Goal: Task Accomplishment & Management: Complete application form

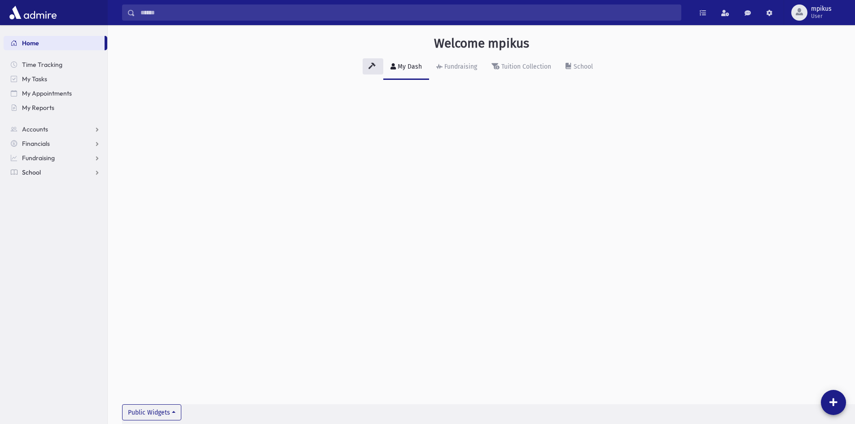
click at [25, 178] on link "School" at bounding box center [56, 172] width 104 height 14
click at [31, 196] on link "Attendance" at bounding box center [56, 201] width 104 height 14
click at [49, 213] on link "Entry" at bounding box center [56, 215] width 104 height 14
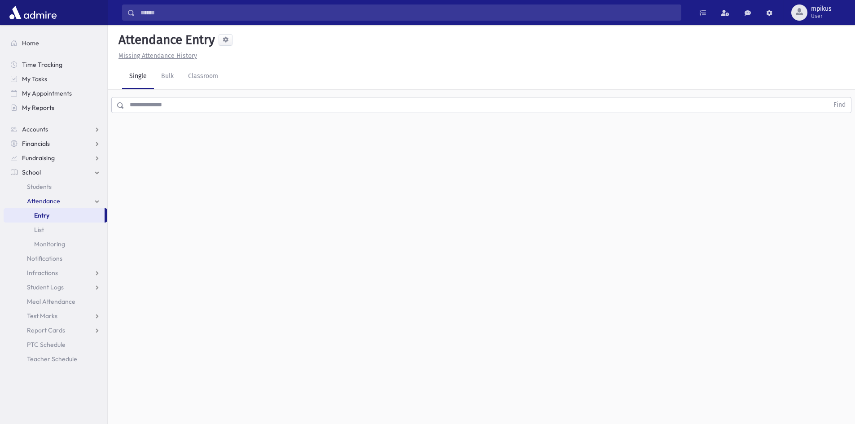
click at [267, 102] on input "text" at bounding box center [476, 105] width 704 height 16
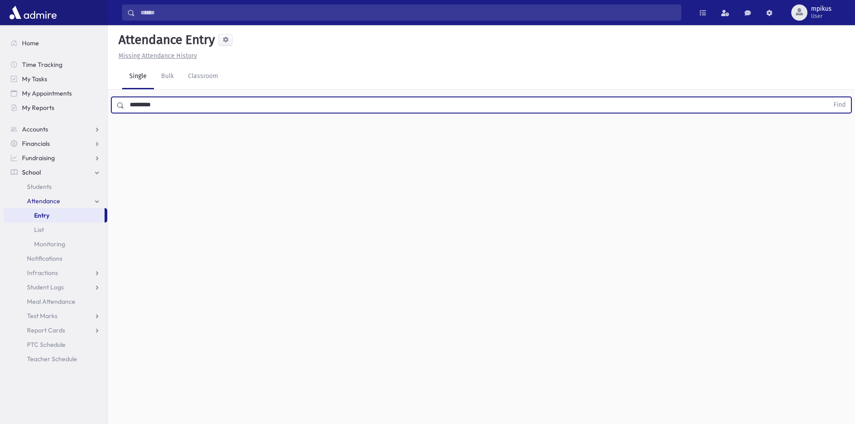
click at [828, 97] on button "Find" at bounding box center [839, 104] width 23 height 15
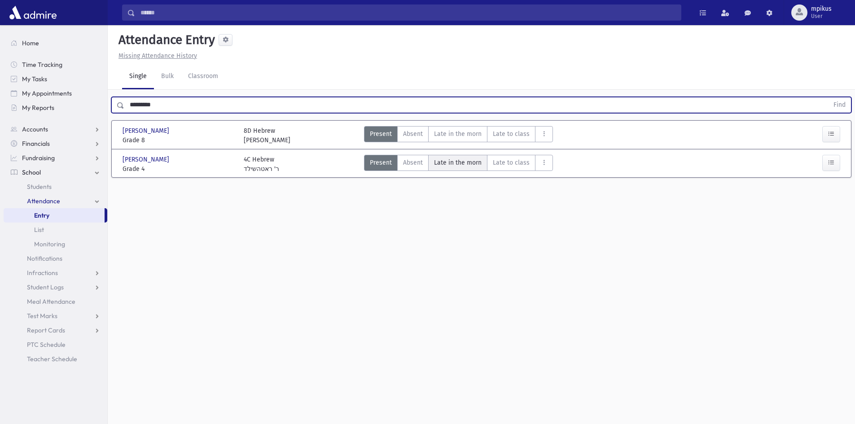
click at [452, 170] on morn"] "Late in the morn M" at bounding box center [457, 163] width 59 height 16
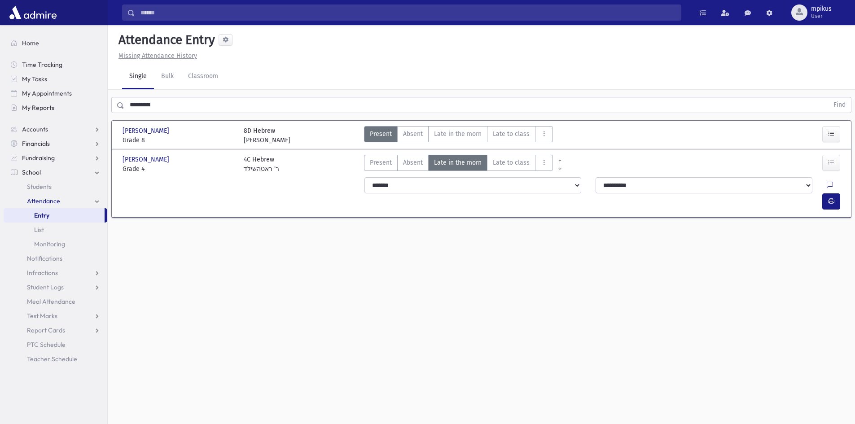
click at [840, 193] on div at bounding box center [833, 201] width 22 height 16
click at [840, 193] on button "button" at bounding box center [831, 201] width 18 height 16
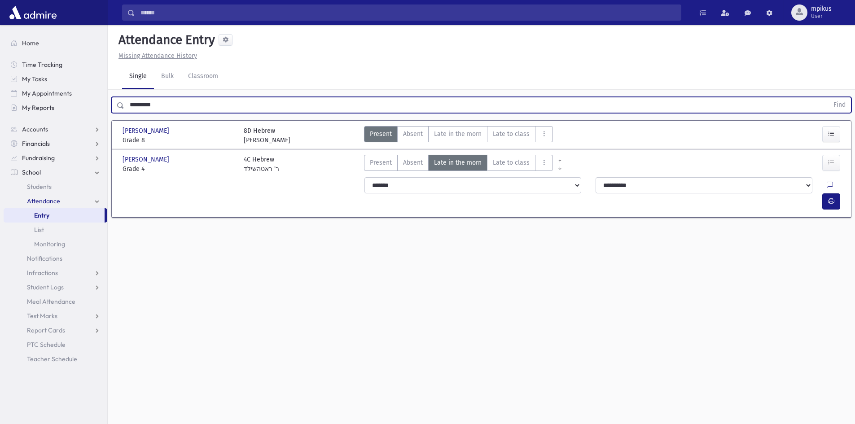
drag, startPoint x: 172, startPoint y: 103, endPoint x: 0, endPoint y: 180, distance: 188.7
click at [0, 180] on div "Search Results All Accounts" at bounding box center [427, 222] width 855 height 444
click at [828, 97] on button "Find" at bounding box center [839, 104] width 23 height 15
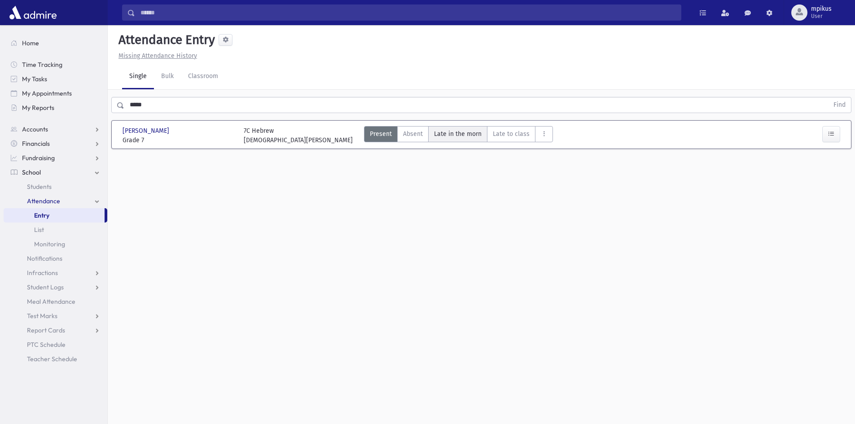
click at [446, 134] on span "Late in the morn" at bounding box center [458, 133] width 48 height 9
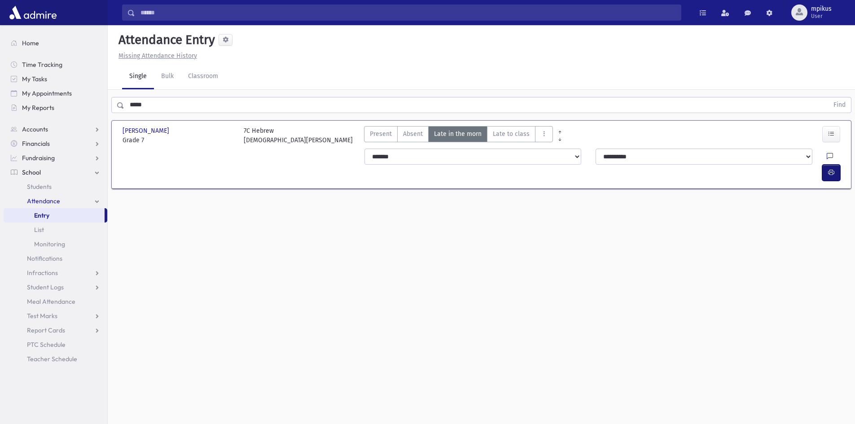
click at [833, 169] on icon "button" at bounding box center [831, 173] width 6 height 8
drag, startPoint x: 178, startPoint y: 105, endPoint x: 0, endPoint y: 164, distance: 187.8
click at [0, 160] on div "Search Results All Accounts" at bounding box center [427, 222] width 855 height 444
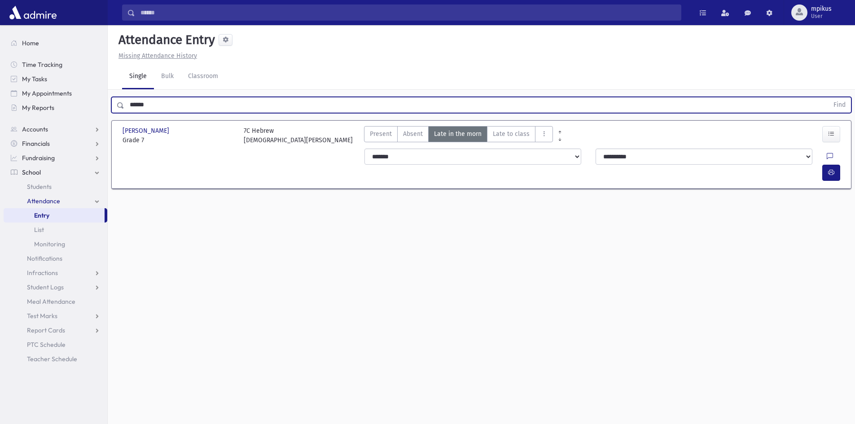
click at [828, 97] on button "Find" at bounding box center [839, 104] width 23 height 15
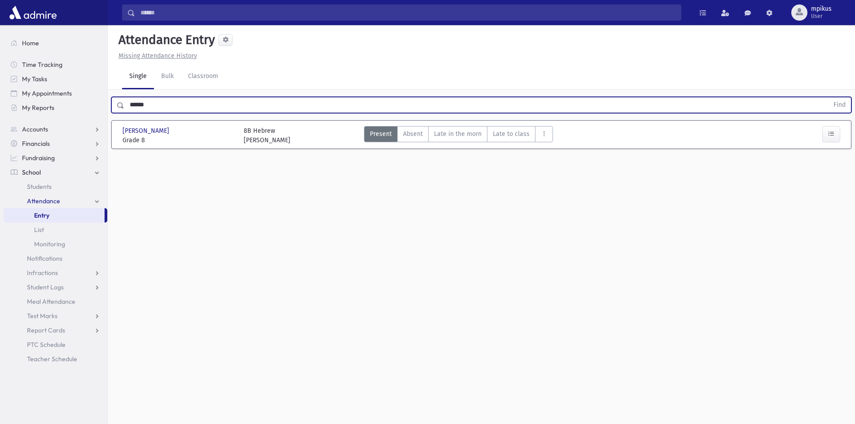
click at [465, 143] on div "Present P Absent A Late in the morn M Late to class L Absent Lunch AL AM" at bounding box center [458, 135] width 189 height 19
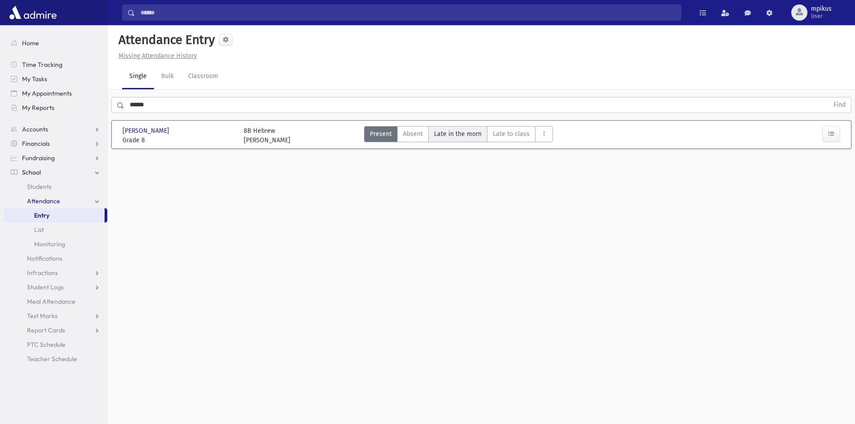
click at [462, 142] on div "Present P Absent A Late in the morn M Late to class L Absent Lunch AL AM" at bounding box center [458, 135] width 189 height 19
click at [462, 140] on morn"] "Late in the morn M" at bounding box center [457, 134] width 59 height 16
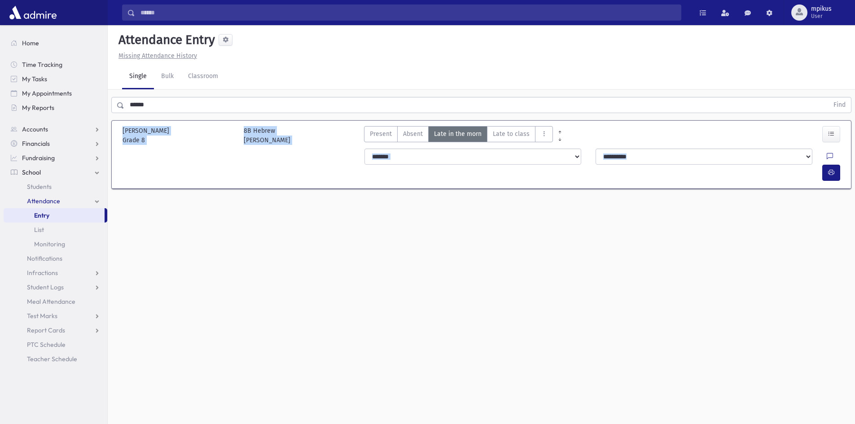
click at [827, 152] on div at bounding box center [835, 157] width 17 height 16
click at [825, 165] on button "button" at bounding box center [831, 173] width 18 height 16
drag, startPoint x: 189, startPoint y: 100, endPoint x: 0, endPoint y: 61, distance: 192.8
click at [0, 116] on div "Search Results All Accounts" at bounding box center [427, 222] width 855 height 444
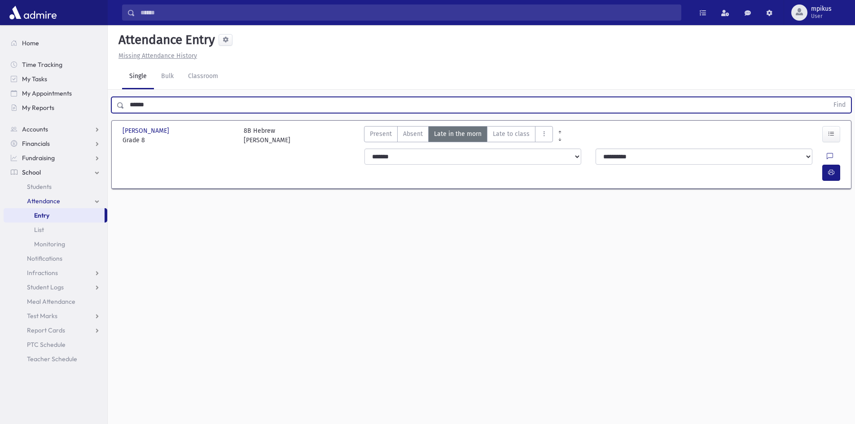
click at [828, 97] on button "Find" at bounding box center [839, 104] width 23 height 15
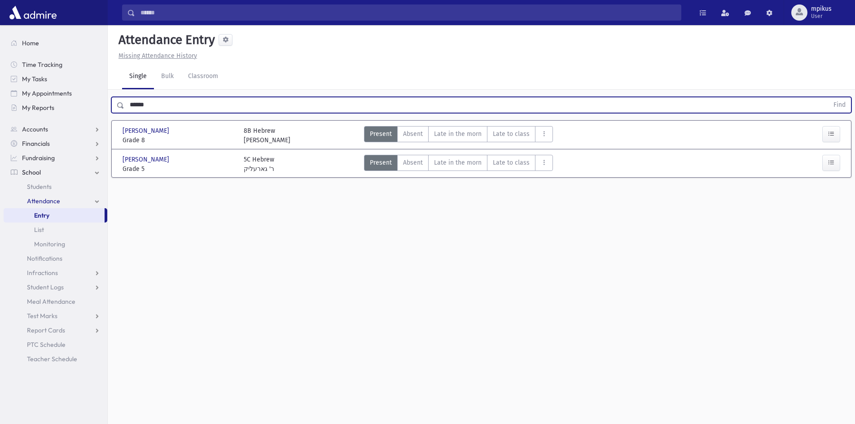
click at [457, 144] on div "Present P Absent A Late in the morn M Late to class L Absent Lunch AL AM" at bounding box center [458, 135] width 189 height 19
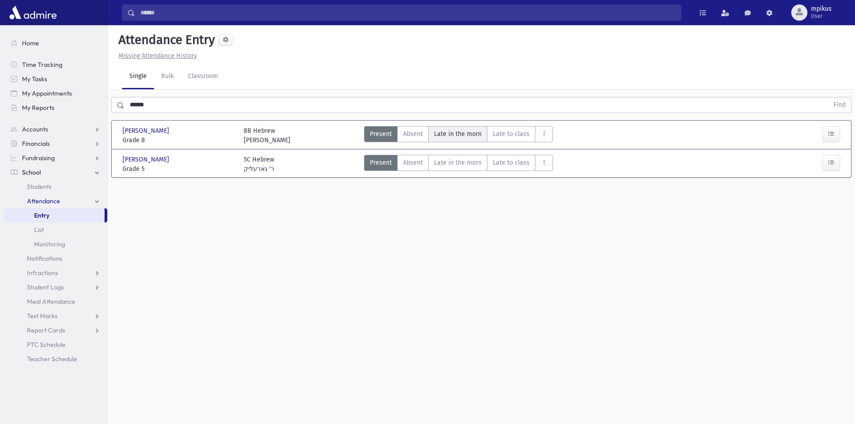
click at [463, 136] on span "Late in the morn" at bounding box center [458, 133] width 48 height 9
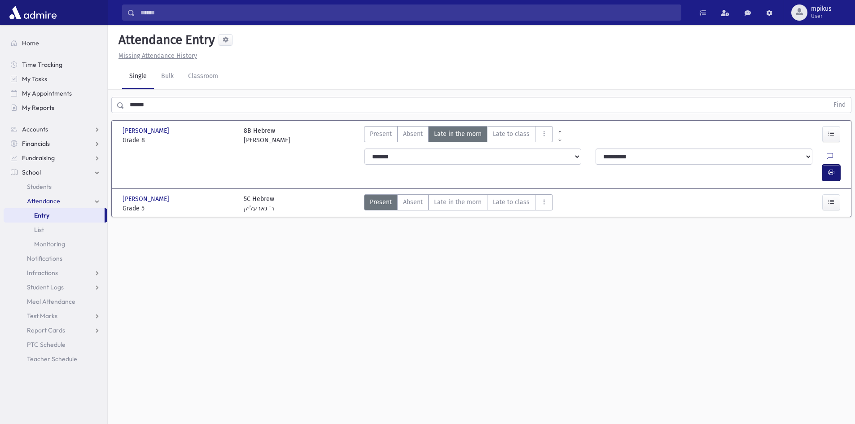
click at [828, 169] on icon "button" at bounding box center [831, 173] width 6 height 8
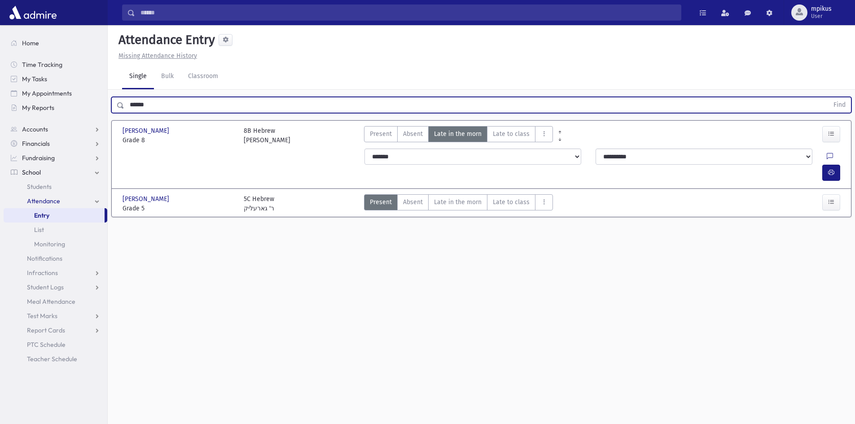
drag, startPoint x: 179, startPoint y: 110, endPoint x: 0, endPoint y: 267, distance: 238.2
click at [0, 259] on div "Search Results All Accounts" at bounding box center [427, 222] width 855 height 444
click at [828, 97] on button "Find" at bounding box center [839, 104] width 23 height 15
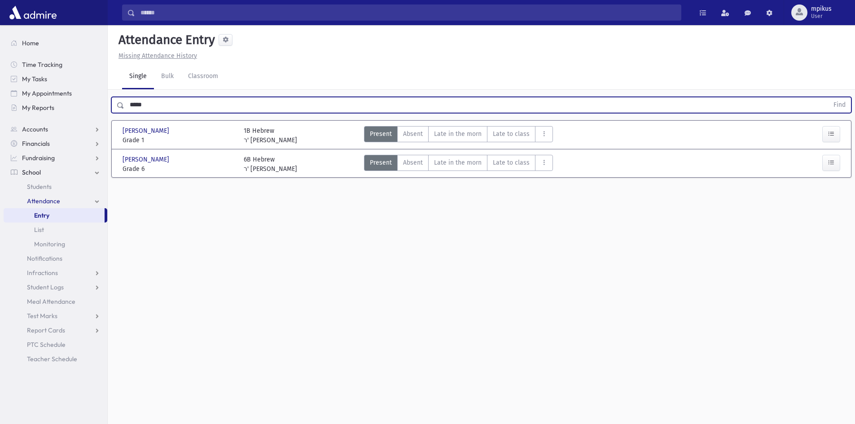
click at [444, 154] on div "[PERSON_NAME], [PERSON_NAME], [PERSON_NAME] 6 Grade 6 6B Hebrew [PERSON_NAME] P…" at bounding box center [481, 163] width 734 height 21
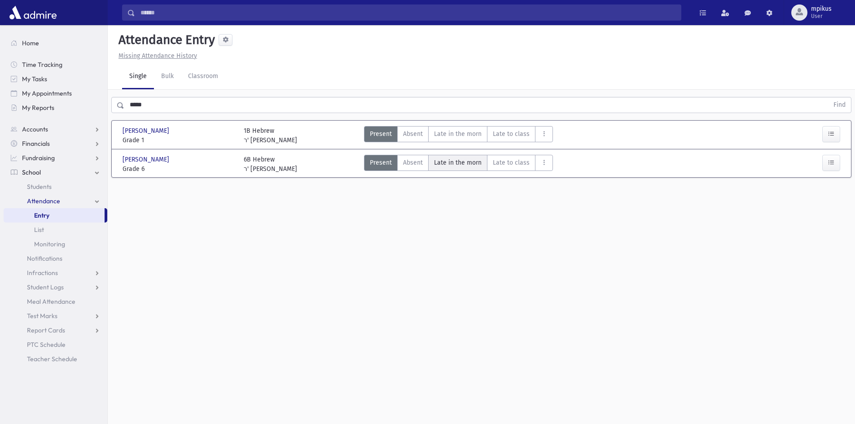
click at [446, 164] on span "Late in the morn" at bounding box center [458, 162] width 48 height 9
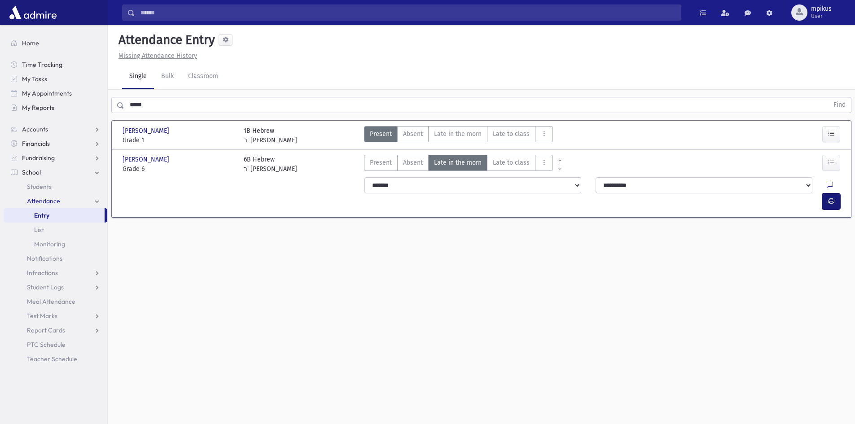
click at [824, 193] on button "button" at bounding box center [831, 201] width 18 height 16
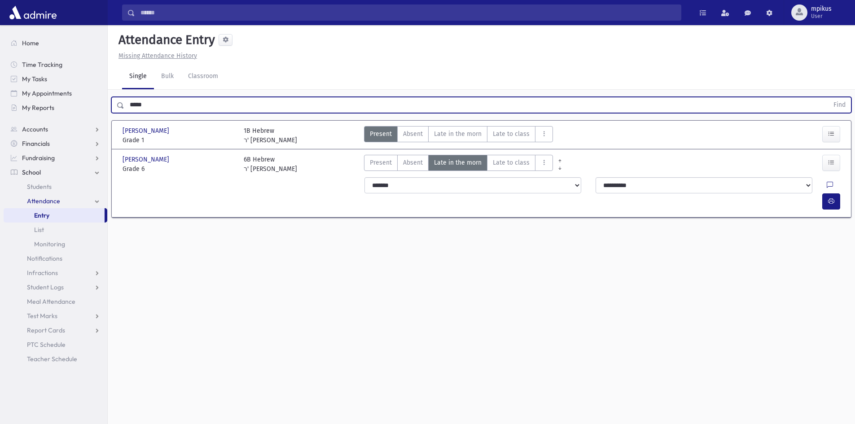
drag, startPoint x: 158, startPoint y: 109, endPoint x: 0, endPoint y: 94, distance: 158.3
click at [0, 94] on div "Search Results All Accounts" at bounding box center [427, 222] width 855 height 444
click at [828, 97] on button "Find" at bounding box center [839, 104] width 23 height 15
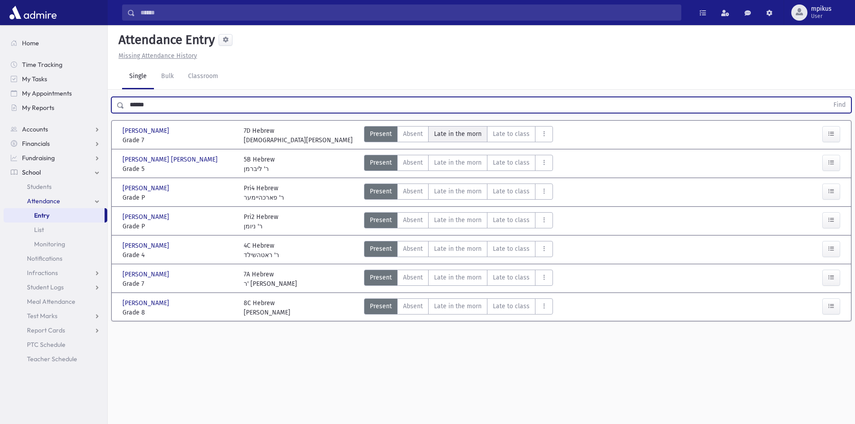
drag, startPoint x: 475, startPoint y: 132, endPoint x: 487, endPoint y: 136, distance: 12.3
click at [474, 132] on span "Late in the morn" at bounding box center [458, 133] width 48 height 9
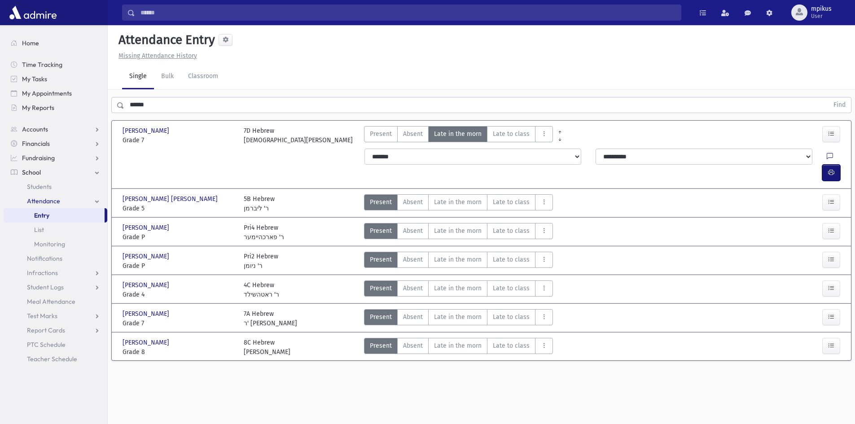
click at [829, 165] on button "button" at bounding box center [831, 173] width 18 height 16
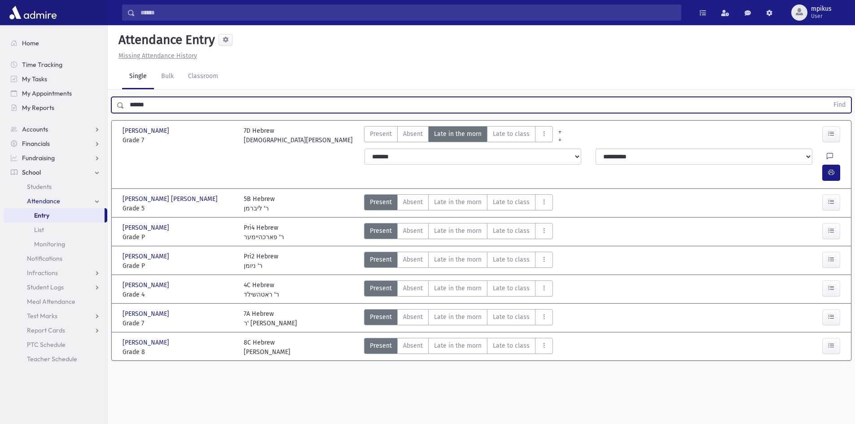
drag, startPoint x: 161, startPoint y: 84, endPoint x: 0, endPoint y: 75, distance: 160.9
click at [0, 67] on div "Search Results All Accounts" at bounding box center [427, 222] width 855 height 444
click at [828, 97] on button "Find" at bounding box center [839, 104] width 23 height 15
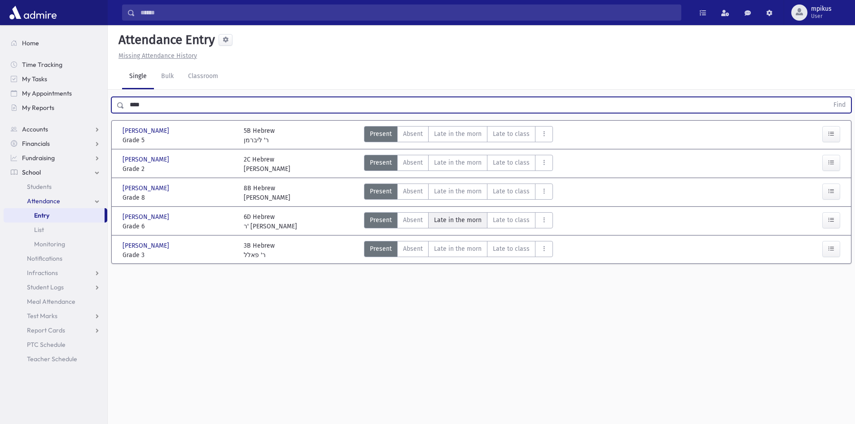
click at [475, 212] on morn"] "Late in the morn M" at bounding box center [457, 220] width 59 height 16
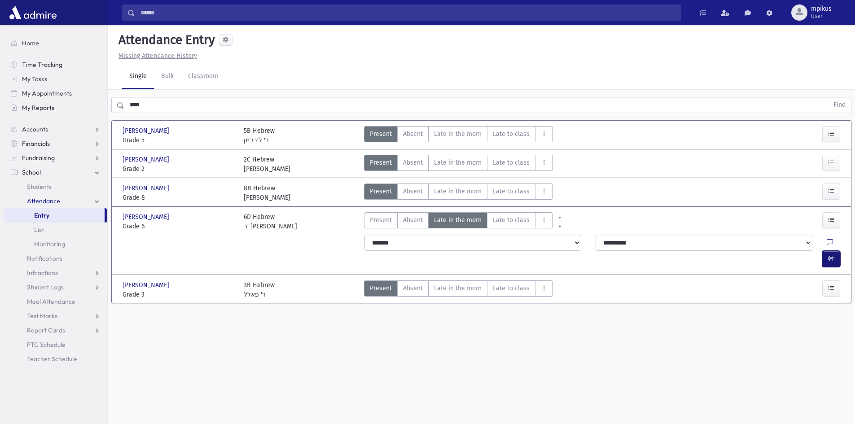
click at [836, 251] on button "button" at bounding box center [831, 259] width 18 height 16
drag, startPoint x: 178, startPoint y: 83, endPoint x: 0, endPoint y: 131, distance: 184.0
click at [0, 118] on div "Search Results All Accounts" at bounding box center [427, 222] width 855 height 444
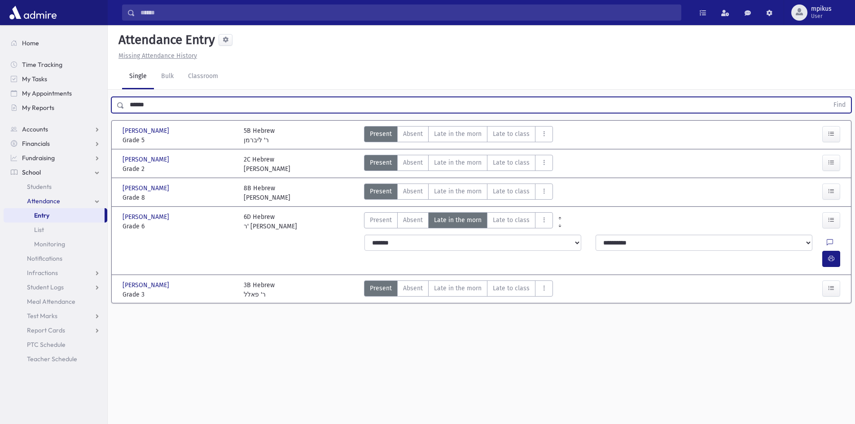
click at [828, 97] on button "Find" at bounding box center [839, 104] width 23 height 15
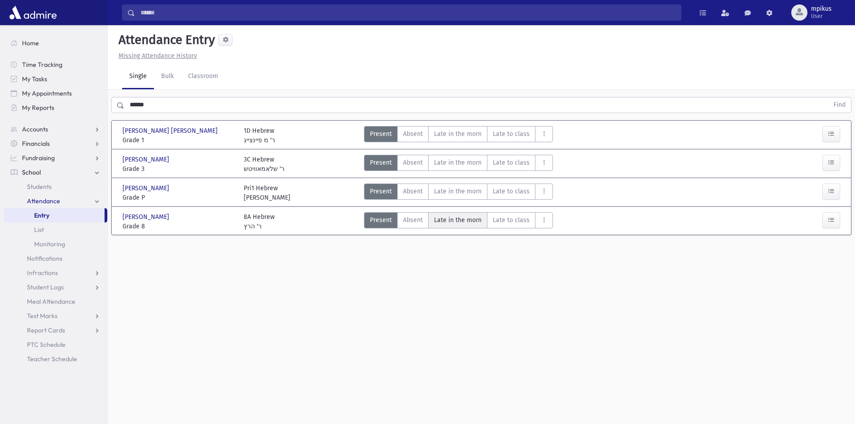
click at [478, 215] on span "Late in the morn" at bounding box center [458, 219] width 48 height 9
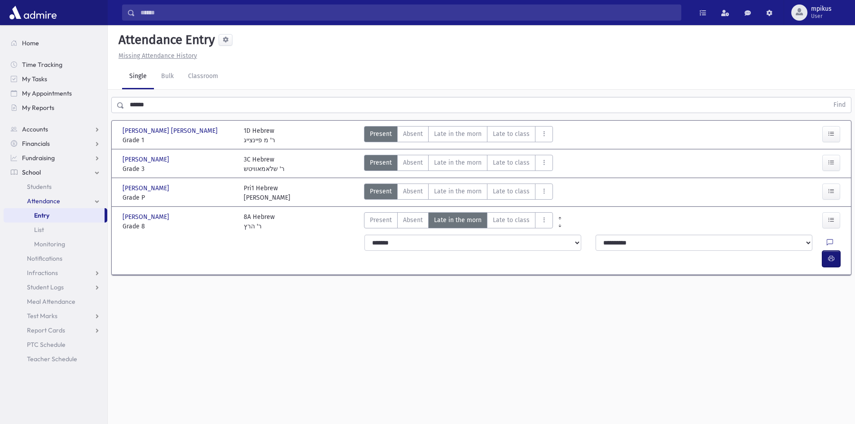
click at [825, 251] on button "button" at bounding box center [831, 259] width 18 height 16
drag, startPoint x: 188, startPoint y: 88, endPoint x: 0, endPoint y: 38, distance: 194.8
click at [0, 71] on div "Search Results All Accounts" at bounding box center [427, 222] width 855 height 444
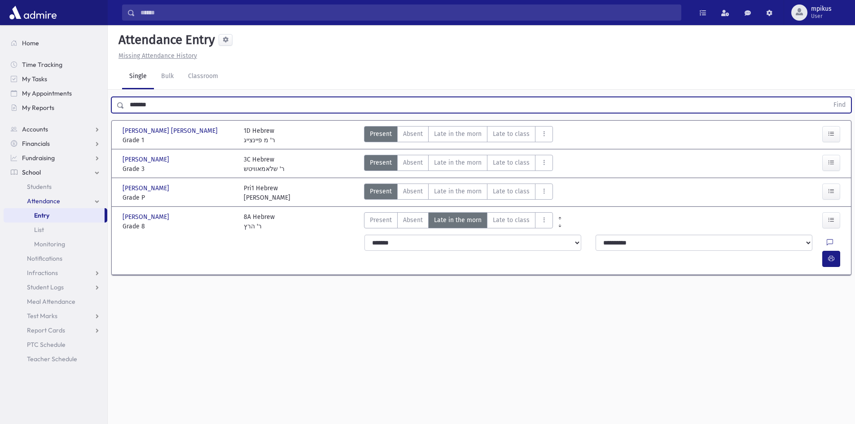
click at [828, 97] on button "Find" at bounding box center [839, 104] width 23 height 15
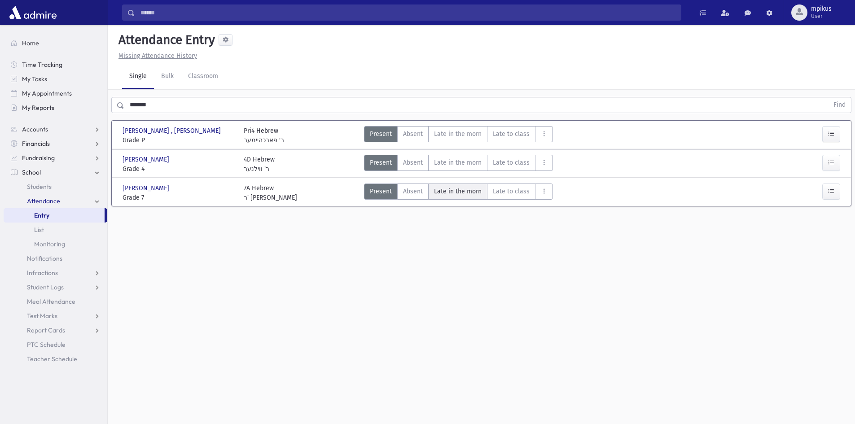
click at [460, 184] on morn"] "Late in the morn M" at bounding box center [457, 192] width 59 height 16
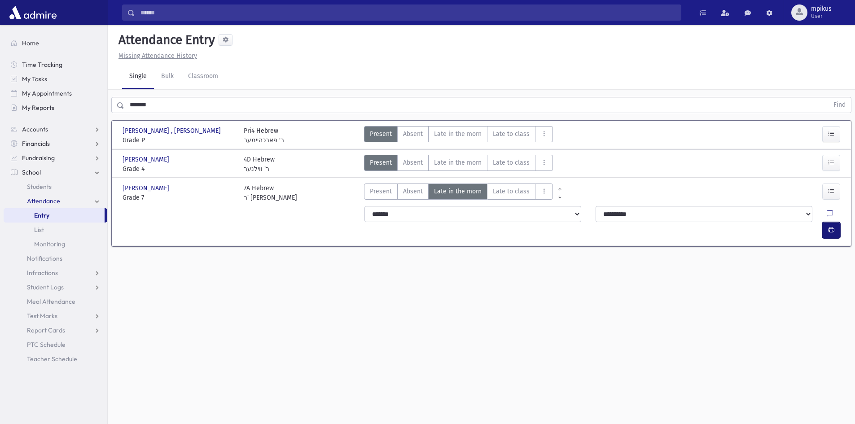
click at [839, 222] on button "button" at bounding box center [831, 230] width 18 height 16
click at [0, 134] on div "Search Results All Accounts" at bounding box center [427, 222] width 855 height 444
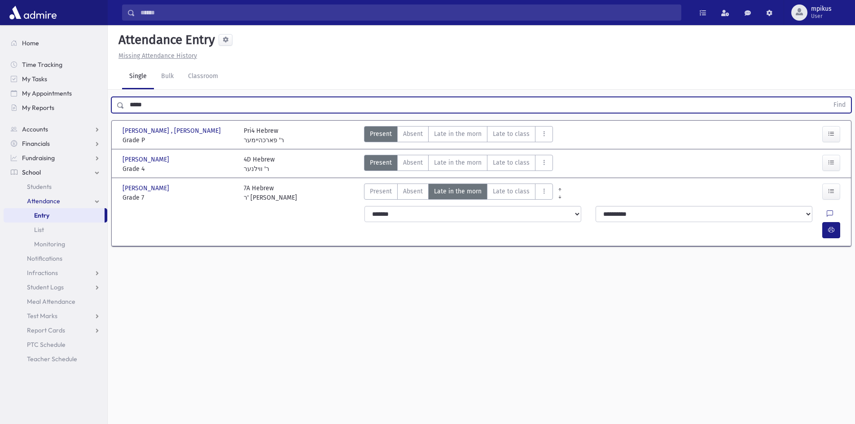
click at [828, 97] on button "Find" at bounding box center [839, 104] width 23 height 15
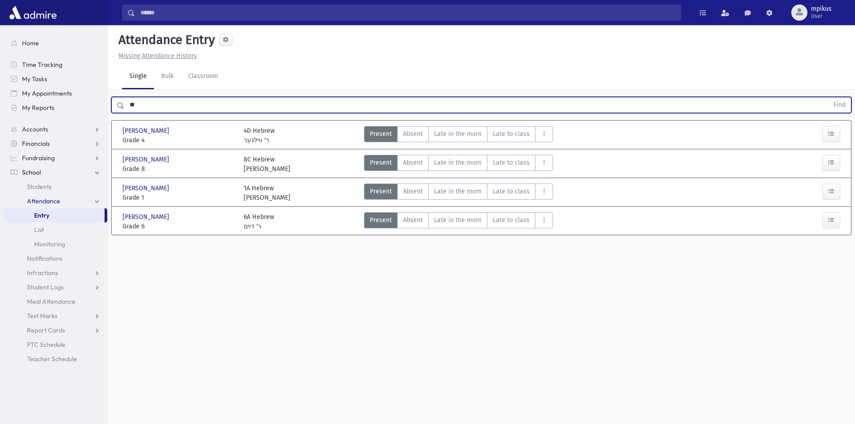
type input "*"
click at [828, 97] on button "Find" at bounding box center [839, 104] width 23 height 15
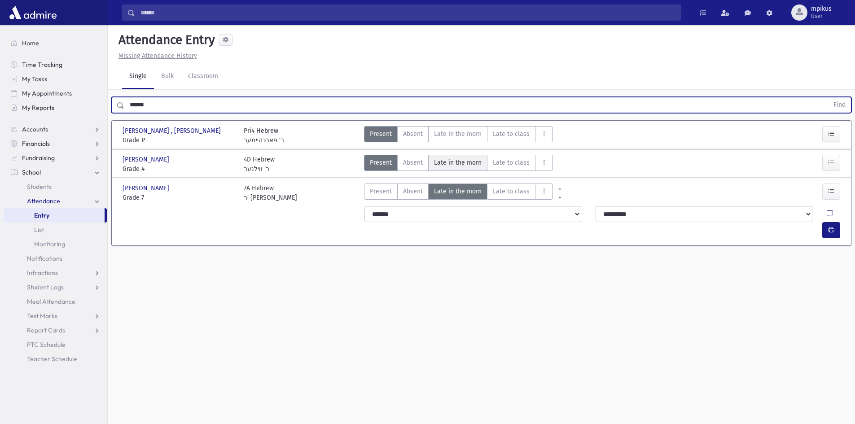
click at [467, 158] on span "Late in the morn" at bounding box center [458, 162] width 48 height 9
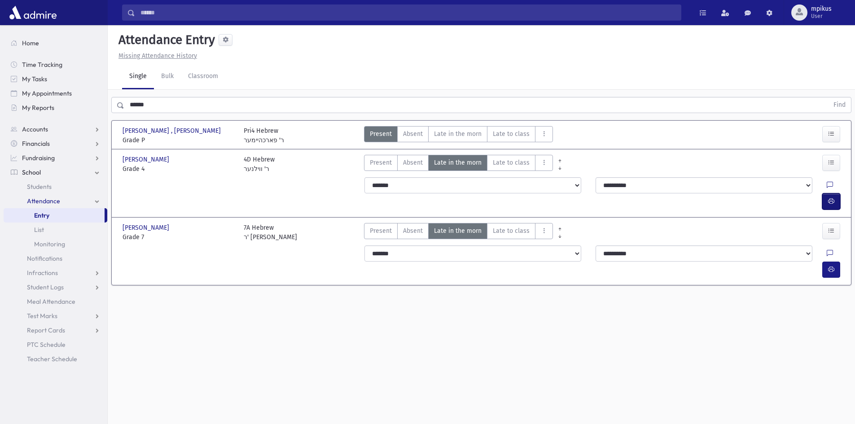
drag, startPoint x: 825, startPoint y: 166, endPoint x: 790, endPoint y: 171, distance: 36.2
click at [825, 193] on button "button" at bounding box center [831, 201] width 18 height 16
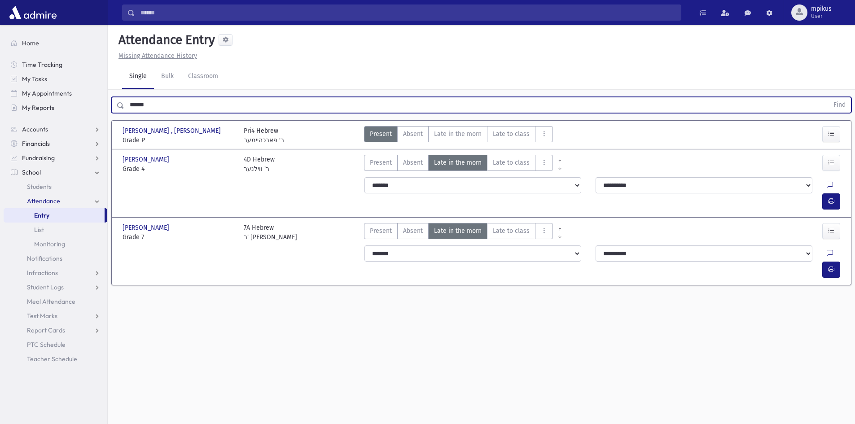
drag, startPoint x: 115, startPoint y: 127, endPoint x: 0, endPoint y: 179, distance: 126.2
click at [0, 170] on div "Search Results All Accounts" at bounding box center [427, 222] width 855 height 444
click at [828, 97] on button "Find" at bounding box center [839, 104] width 23 height 15
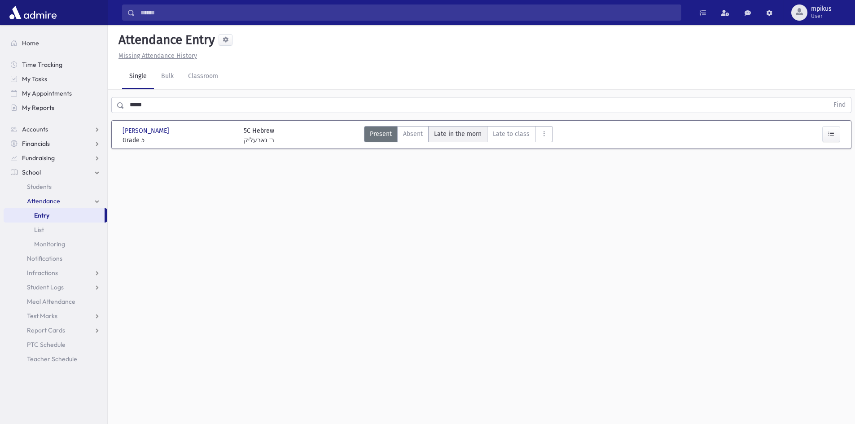
click at [457, 126] on morn"] "Late in the morn M" at bounding box center [457, 134] width 59 height 16
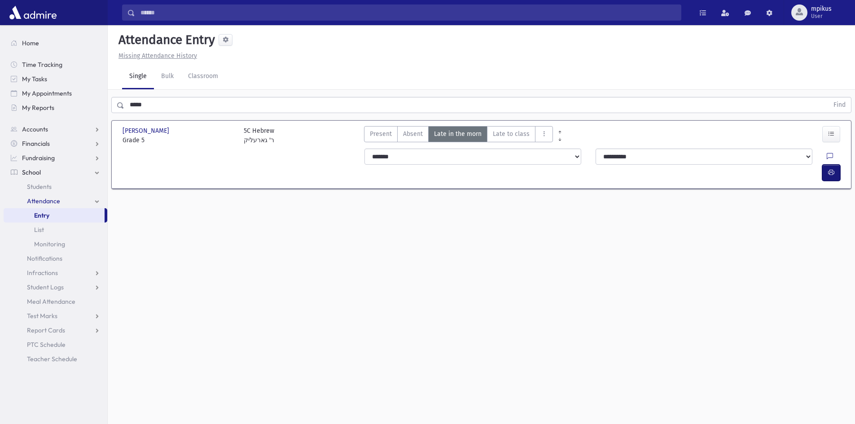
click at [832, 169] on icon "button" at bounding box center [831, 173] width 6 height 8
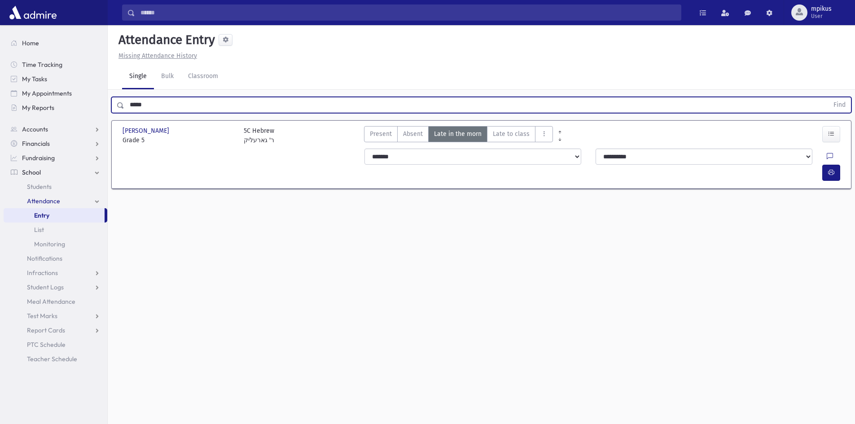
drag, startPoint x: 165, startPoint y: 85, endPoint x: 0, endPoint y: 159, distance: 181.2
click at [0, 148] on div "Search Results All Accounts" at bounding box center [427, 222] width 855 height 444
click at [828, 97] on button "Find" at bounding box center [839, 104] width 23 height 15
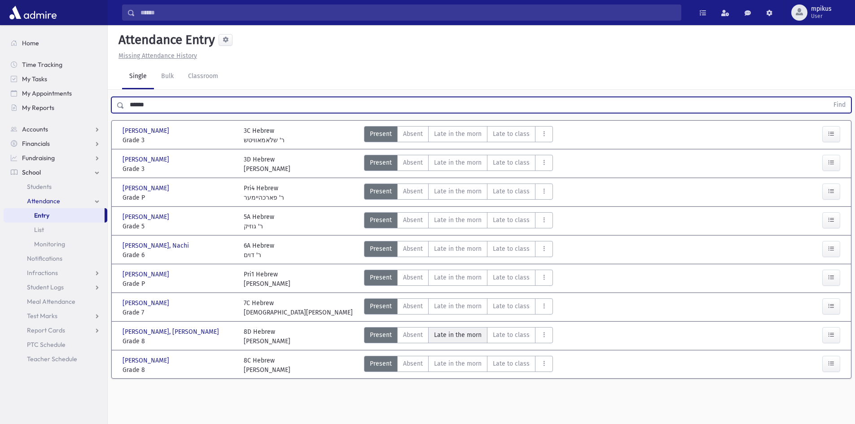
click at [458, 330] on span "Late in the morn" at bounding box center [458, 334] width 48 height 9
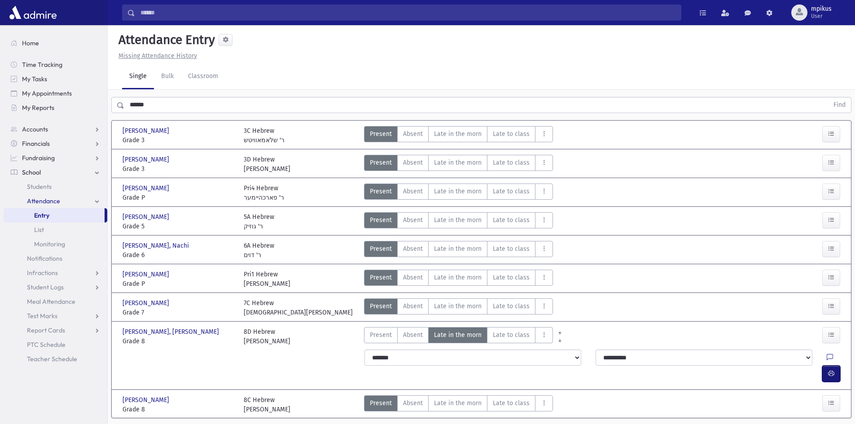
click at [833, 370] on icon "button" at bounding box center [831, 374] width 6 height 8
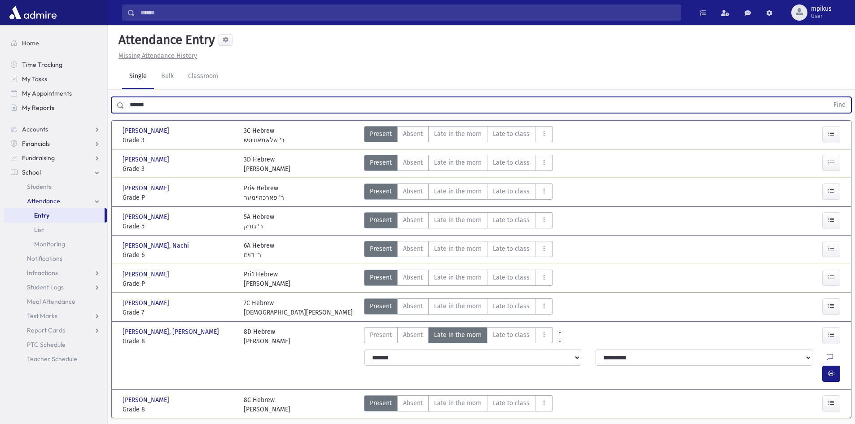
drag, startPoint x: 191, startPoint y: 81, endPoint x: 0, endPoint y: 13, distance: 203.2
click at [0, 11] on div "Search Results All Accounts" at bounding box center [427, 225] width 855 height 451
click at [828, 97] on button "Find" at bounding box center [839, 104] width 23 height 15
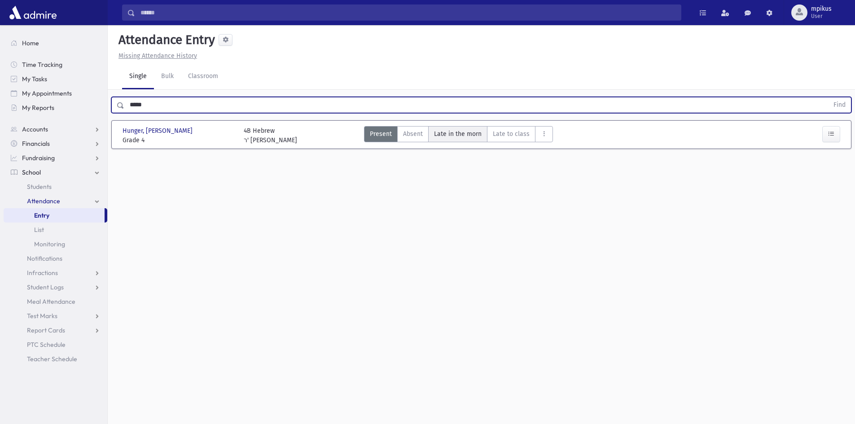
click at [432, 126] on morn"] "Late in the morn M" at bounding box center [457, 134] width 59 height 16
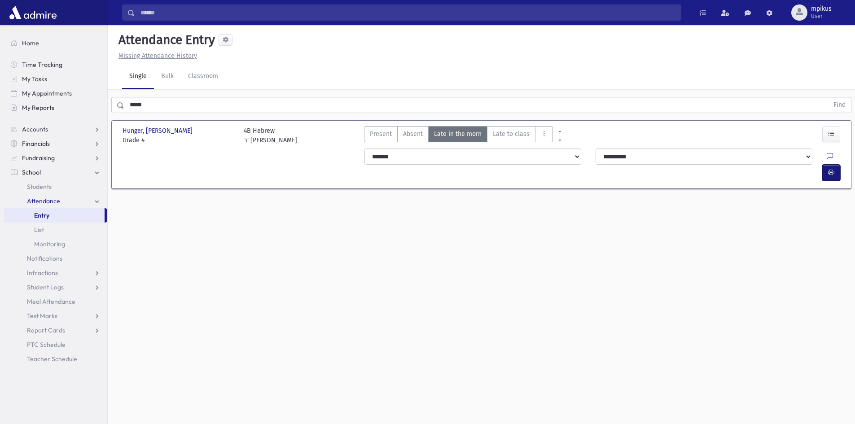
click at [829, 169] on icon "button" at bounding box center [831, 173] width 6 height 8
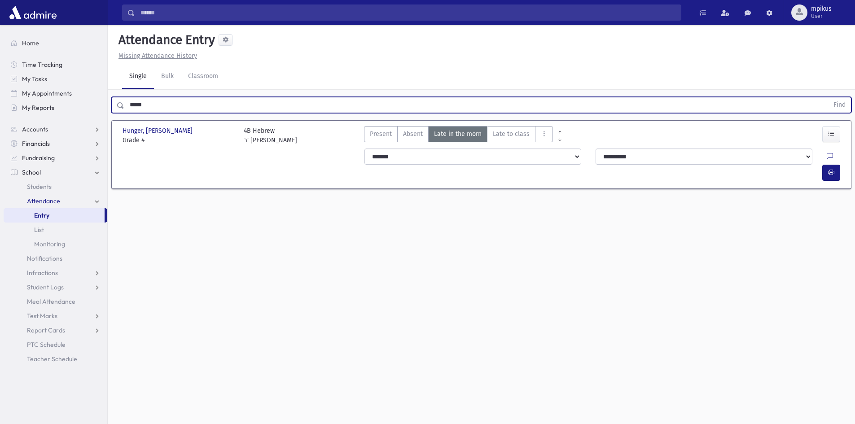
drag, startPoint x: 191, startPoint y: 102, endPoint x: 0, endPoint y: 188, distance: 209.1
click at [0, 188] on div "Search Results All Accounts" at bounding box center [427, 222] width 855 height 444
click at [828, 97] on button "Find" at bounding box center [839, 104] width 23 height 15
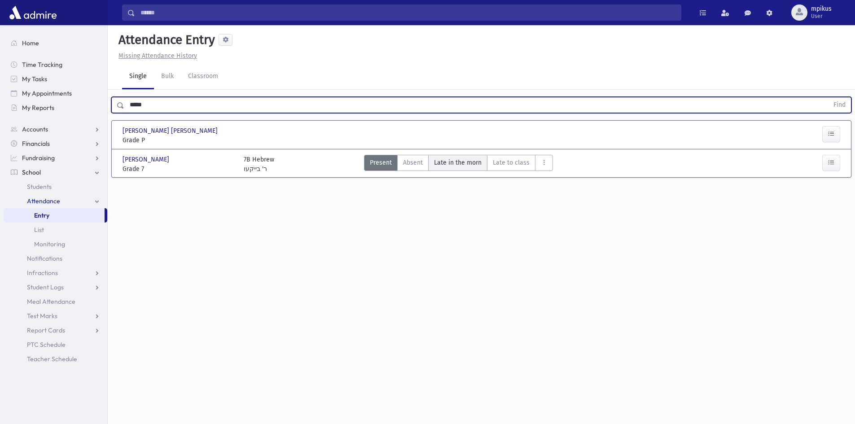
click at [472, 167] on span "Late in the morn" at bounding box center [458, 162] width 48 height 9
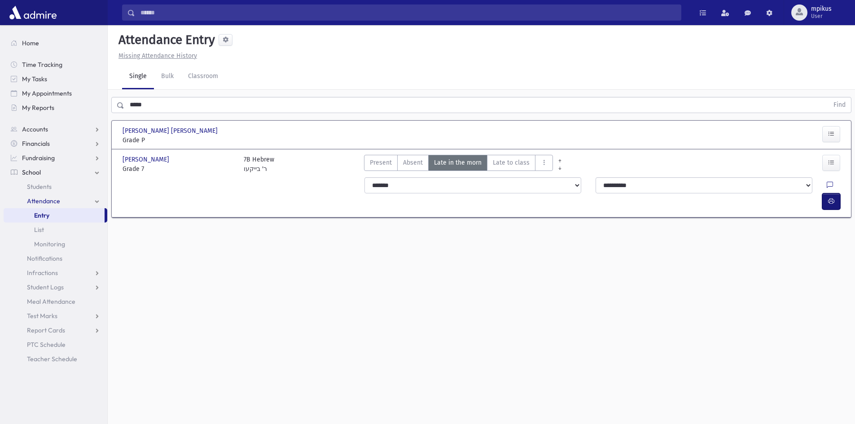
click at [826, 193] on button "button" at bounding box center [831, 201] width 18 height 16
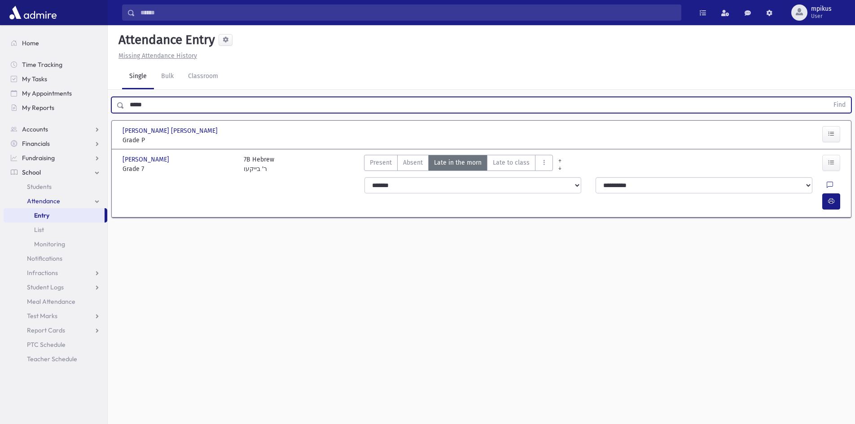
drag, startPoint x: 163, startPoint y: 98, endPoint x: 0, endPoint y: 147, distance: 170.3
click at [0, 151] on div "Search Results All Accounts" at bounding box center [427, 222] width 855 height 444
click at [828, 97] on button "Find" at bounding box center [839, 104] width 23 height 15
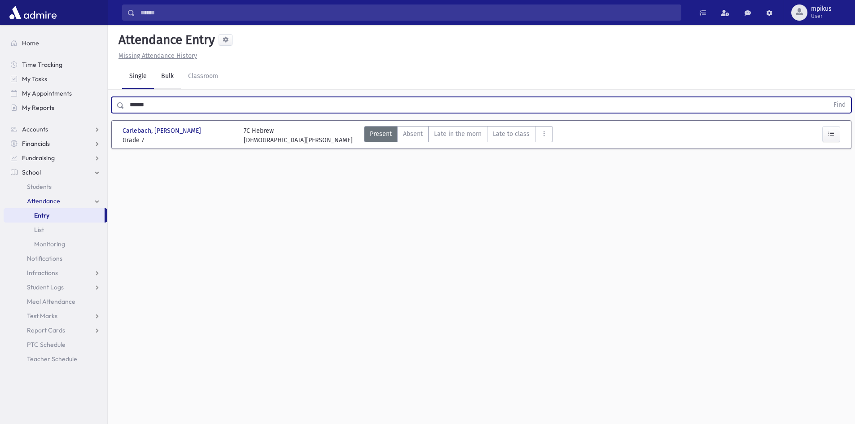
drag, startPoint x: 0, startPoint y: 147, endPoint x: 164, endPoint y: 75, distance: 178.9
click at [3, 149] on nav "Home Time Tracking My Tasks My Appointments My Reports Accounts Accounts Accoun…" at bounding box center [53, 196] width 107 height 343
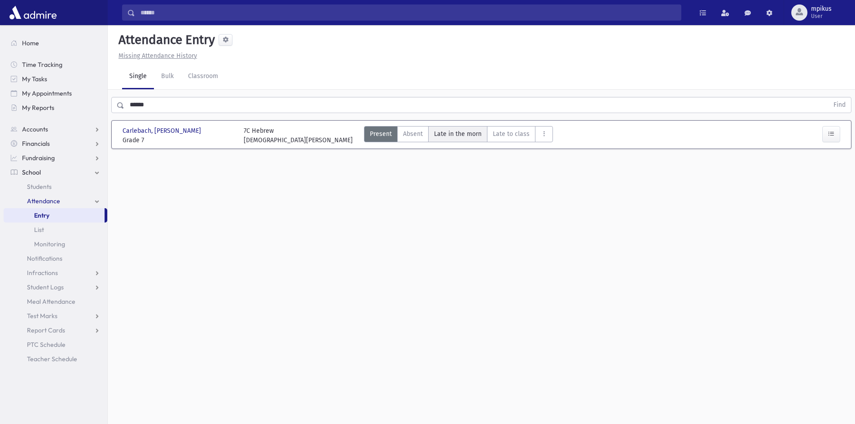
click at [448, 136] on span "Late in the morn" at bounding box center [458, 133] width 48 height 9
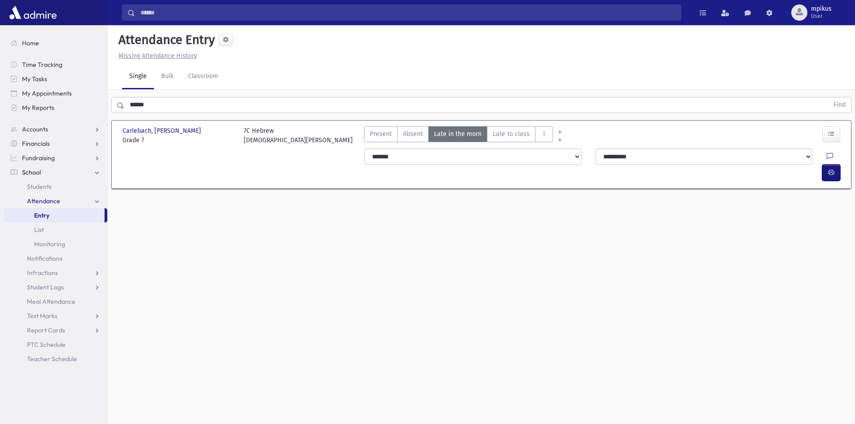
click at [833, 165] on button "button" at bounding box center [831, 173] width 18 height 16
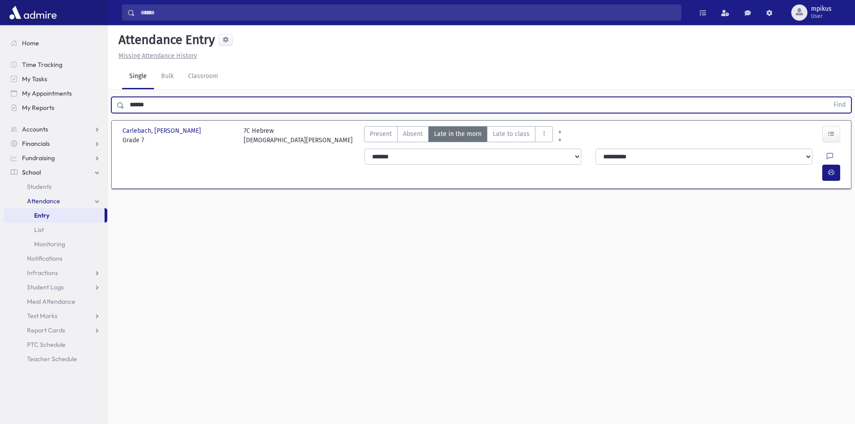
drag, startPoint x: 170, startPoint y: 109, endPoint x: 0, endPoint y: 70, distance: 174.4
click at [0, 104] on div "Search Results All Accounts" at bounding box center [427, 222] width 855 height 444
click at [828, 97] on button "Find" at bounding box center [839, 104] width 23 height 15
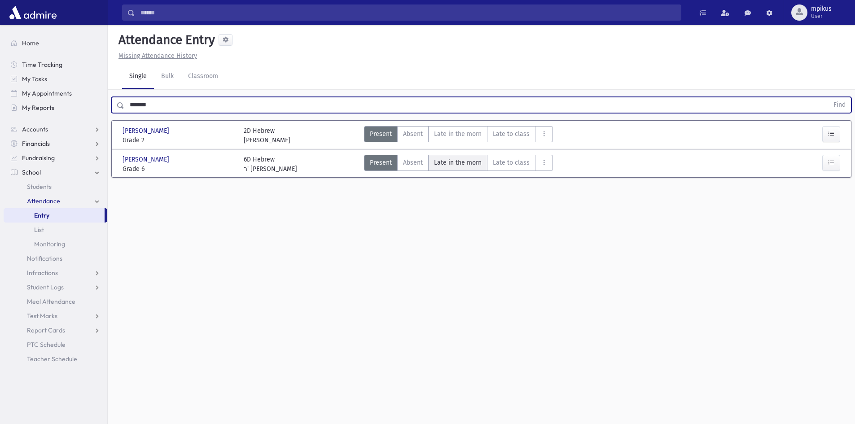
click at [439, 167] on span "Late in the morn" at bounding box center [458, 162] width 48 height 9
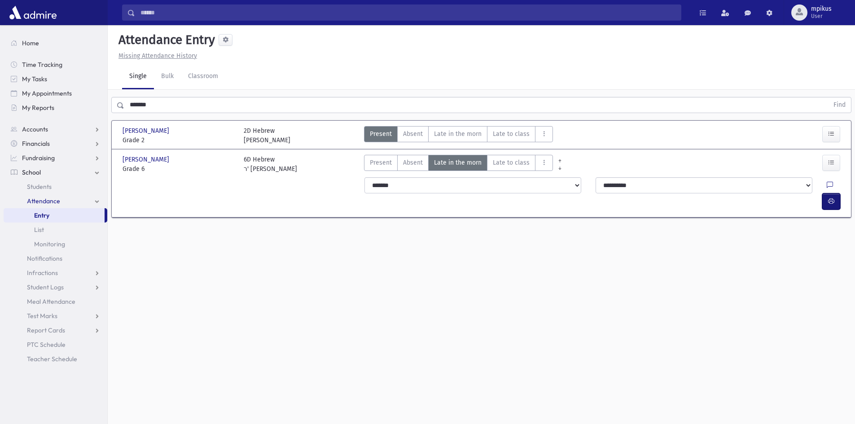
click at [830, 197] on icon "button" at bounding box center [831, 201] width 6 height 8
drag, startPoint x: 193, startPoint y: 106, endPoint x: 0, endPoint y: 96, distance: 193.3
click at [0, 121] on div "Search Results All Accounts" at bounding box center [427, 222] width 855 height 444
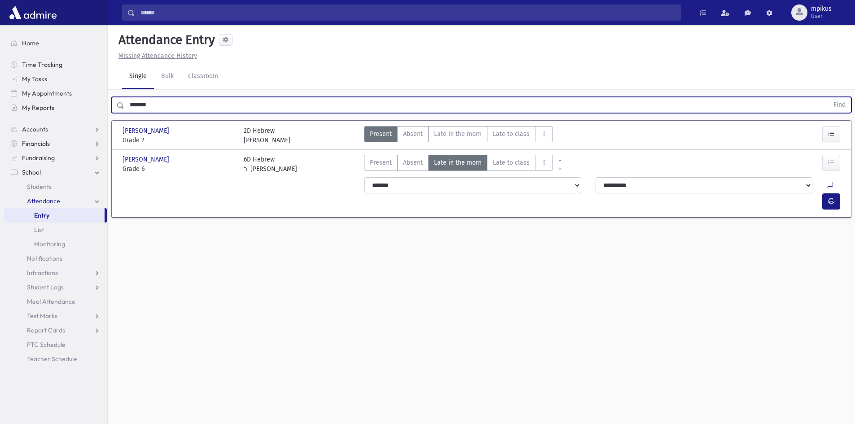
type input "*"
click at [828, 97] on button "Find" at bounding box center [839, 104] width 23 height 15
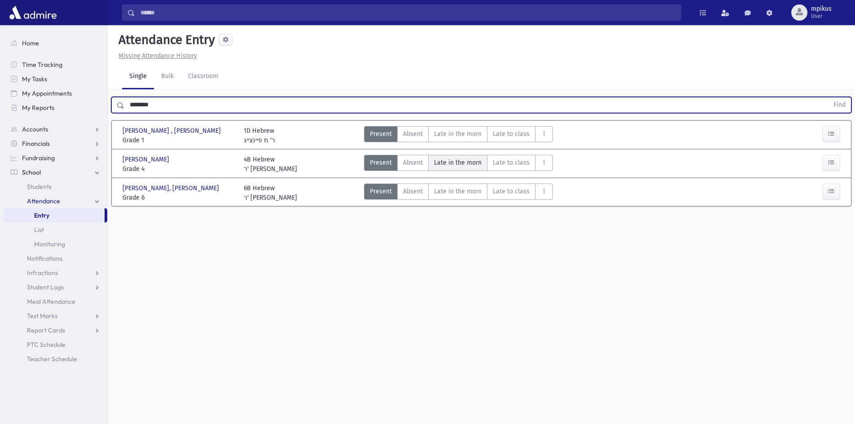
click at [442, 164] on span "Late in the morn" at bounding box center [458, 162] width 48 height 9
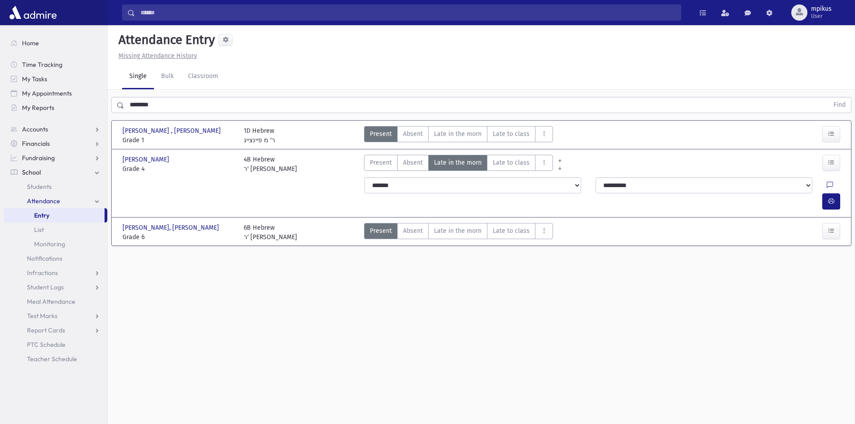
click at [846, 179] on div "**********" at bounding box center [603, 193] width 489 height 39
click at [839, 193] on button "button" at bounding box center [831, 201] width 18 height 16
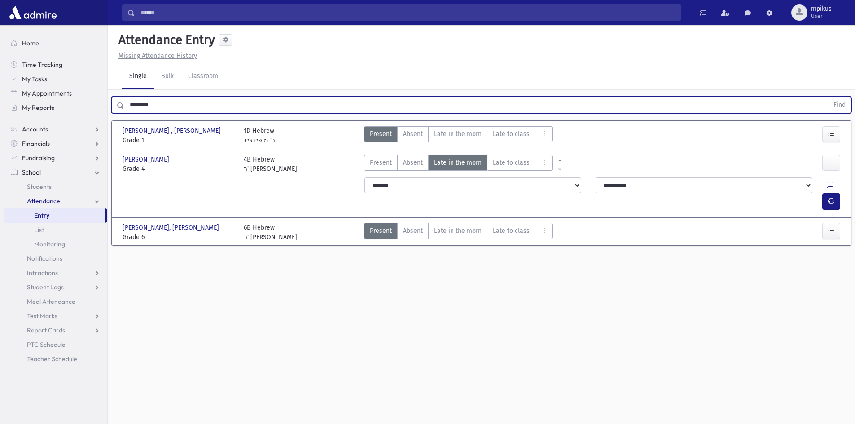
drag, startPoint x: 200, startPoint y: 103, endPoint x: 0, endPoint y: 126, distance: 201.5
click at [0, 82] on div "Search Results All Accounts" at bounding box center [427, 222] width 855 height 444
click at [828, 97] on button "Find" at bounding box center [839, 104] width 23 height 15
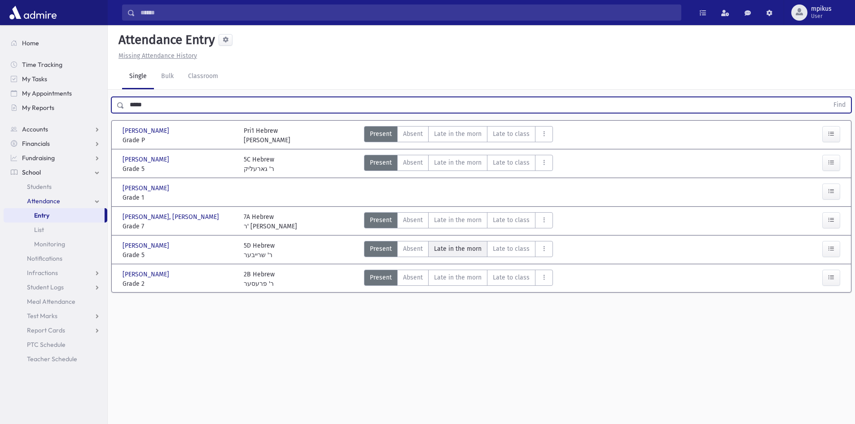
click at [465, 254] on morn"] "Late in the morn M" at bounding box center [457, 249] width 59 height 16
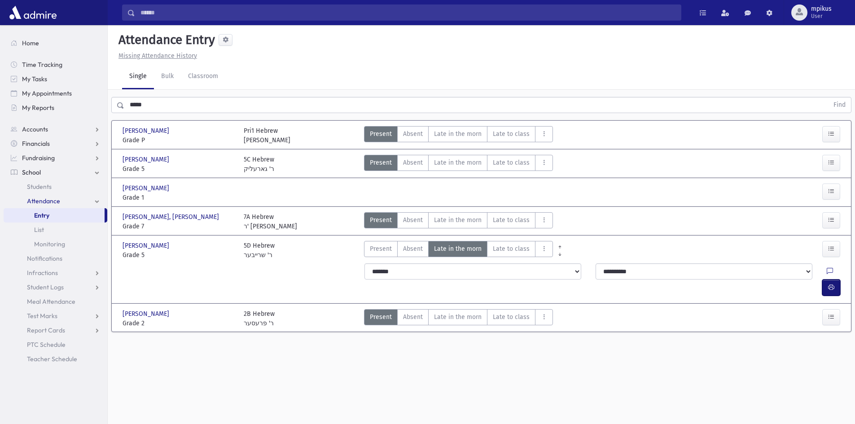
click at [836, 280] on button "button" at bounding box center [831, 288] width 18 height 16
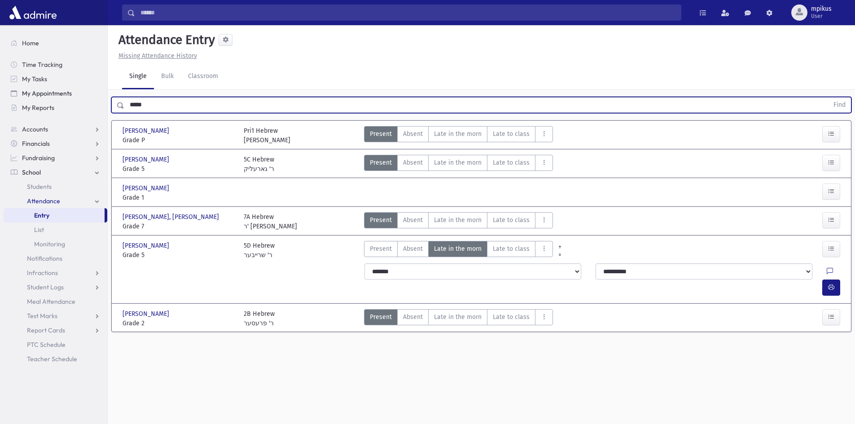
drag, startPoint x: 171, startPoint y: 104, endPoint x: 105, endPoint y: 97, distance: 66.0
click at [105, 97] on div "Search Results All Accounts" at bounding box center [427, 222] width 855 height 444
click at [828, 97] on button "Find" at bounding box center [839, 104] width 23 height 15
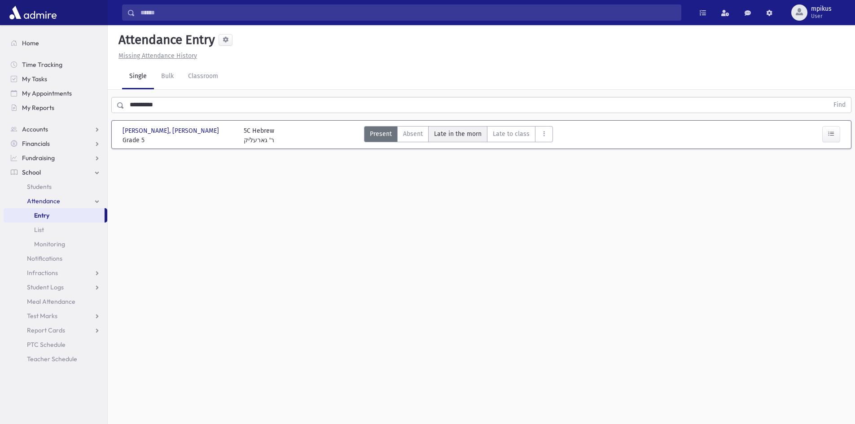
click at [448, 133] on span "Late in the morn" at bounding box center [458, 133] width 48 height 9
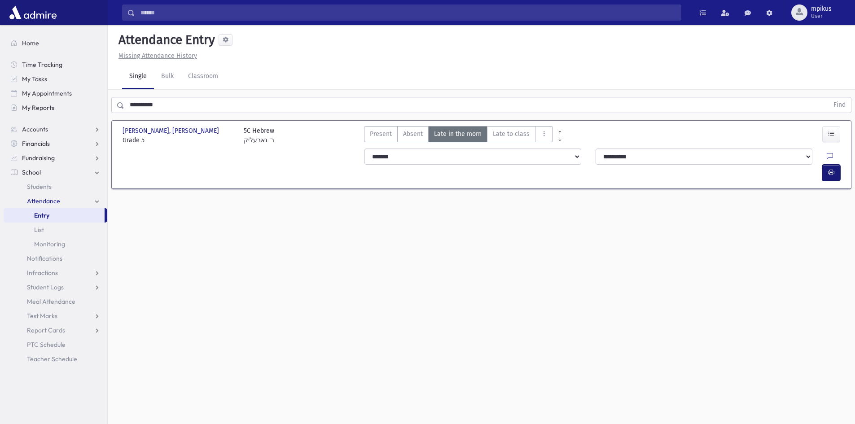
click at [829, 169] on icon "button" at bounding box center [831, 173] width 6 height 8
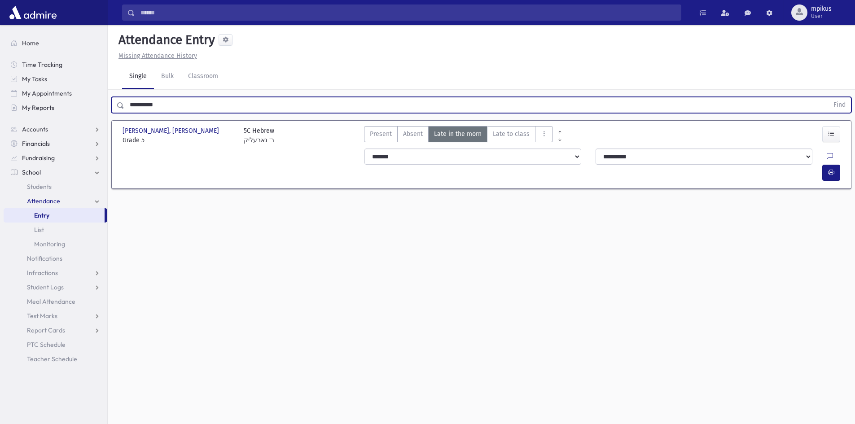
drag, startPoint x: 186, startPoint y: 104, endPoint x: 0, endPoint y: 67, distance: 189.4
click at [0, 67] on div "Search Results All Accounts" at bounding box center [427, 222] width 855 height 444
click at [828, 97] on button "Find" at bounding box center [839, 104] width 23 height 15
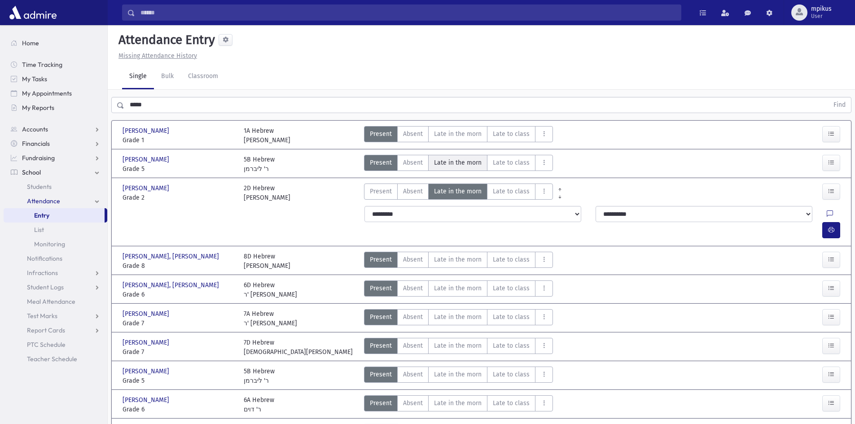
click at [470, 160] on span "Late in the morn" at bounding box center [458, 162] width 48 height 9
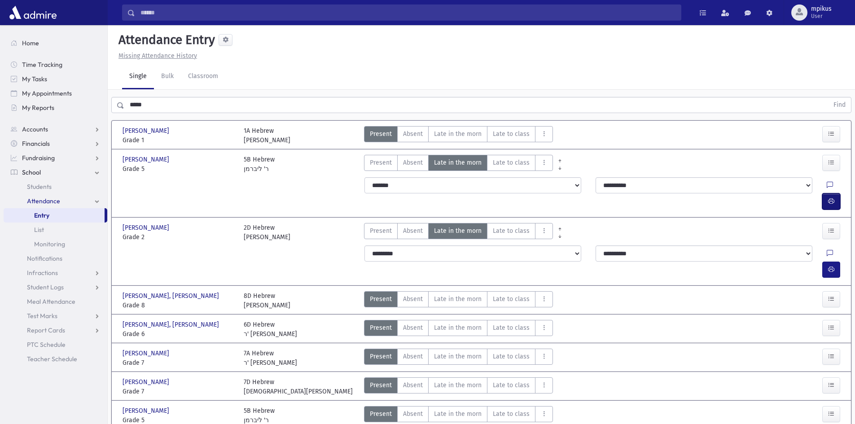
click at [828, 197] on icon "button" at bounding box center [831, 201] width 6 height 8
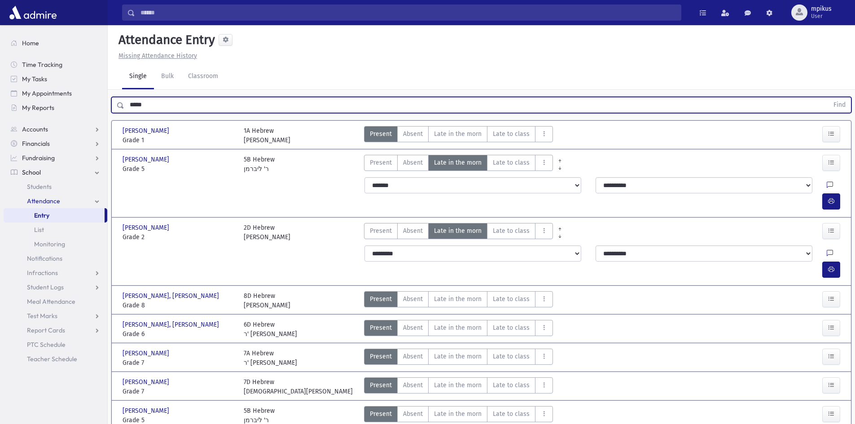
drag, startPoint x: 193, startPoint y: 102, endPoint x: 0, endPoint y: 85, distance: 192.9
click at [0, 84] on div "Search Results All Accounts" at bounding box center [427, 259] width 855 height 519
click at [828, 97] on button "Find" at bounding box center [839, 104] width 23 height 15
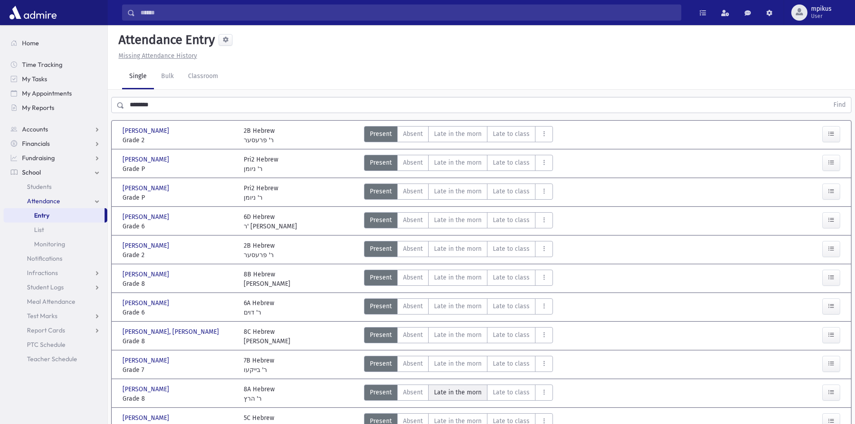
click at [461, 394] on span "Late in the morn" at bounding box center [458, 392] width 48 height 9
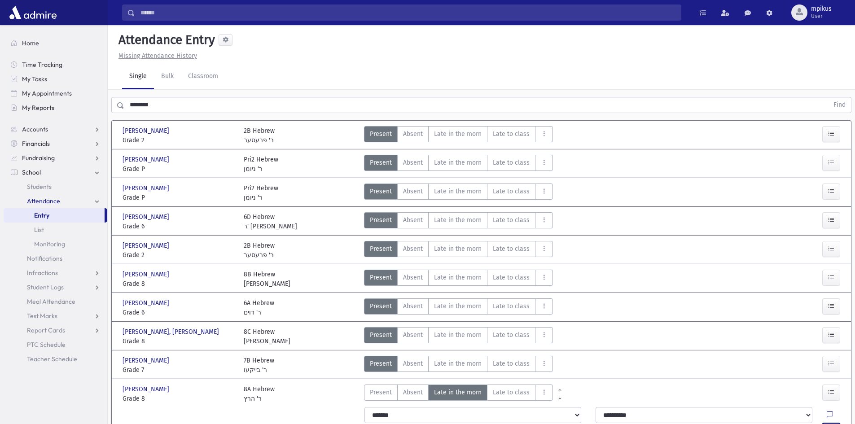
click at [827, 423] on button "button" at bounding box center [831, 431] width 18 height 16
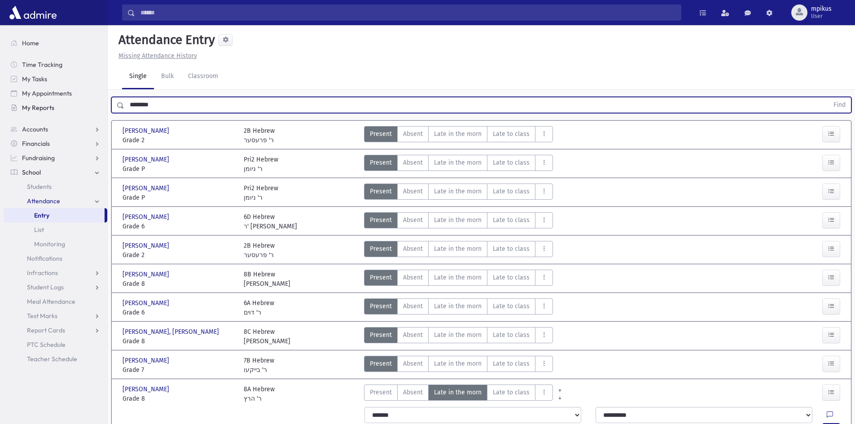
drag, startPoint x: 217, startPoint y: 109, endPoint x: 46, endPoint y: 106, distance: 171.5
click at [46, 106] on div "Search Results All Accounts" at bounding box center [427, 268] width 855 height 537
click at [828, 97] on button "Find" at bounding box center [839, 104] width 23 height 15
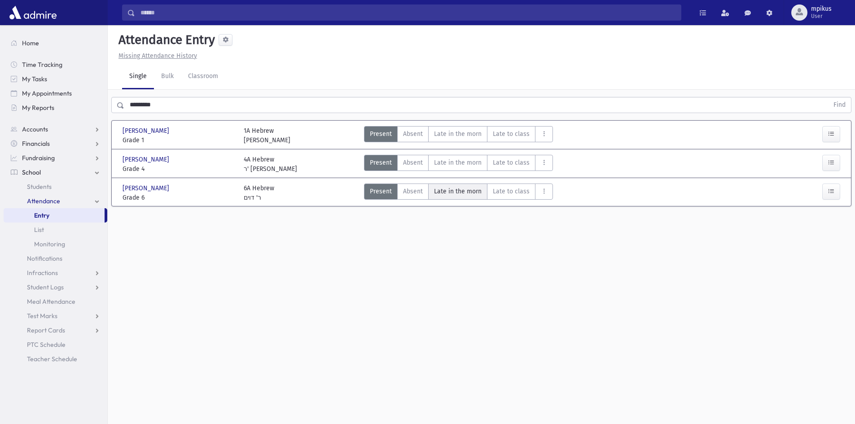
click at [449, 195] on span "Late in the morn" at bounding box center [458, 191] width 48 height 9
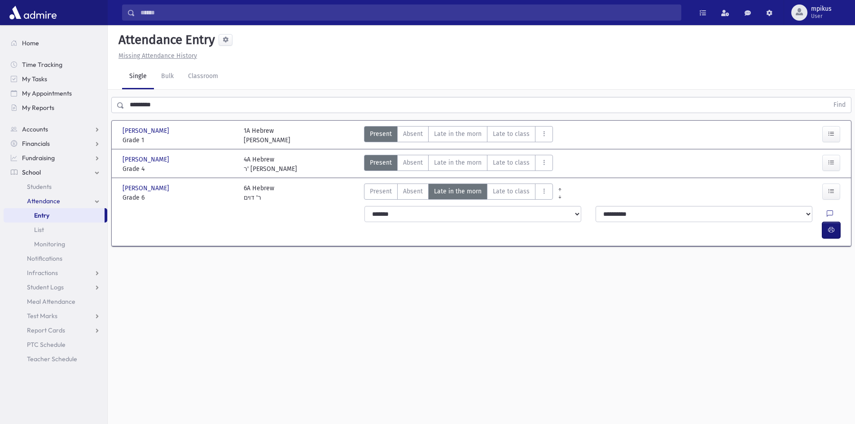
click at [834, 222] on button "button" at bounding box center [831, 230] width 18 height 16
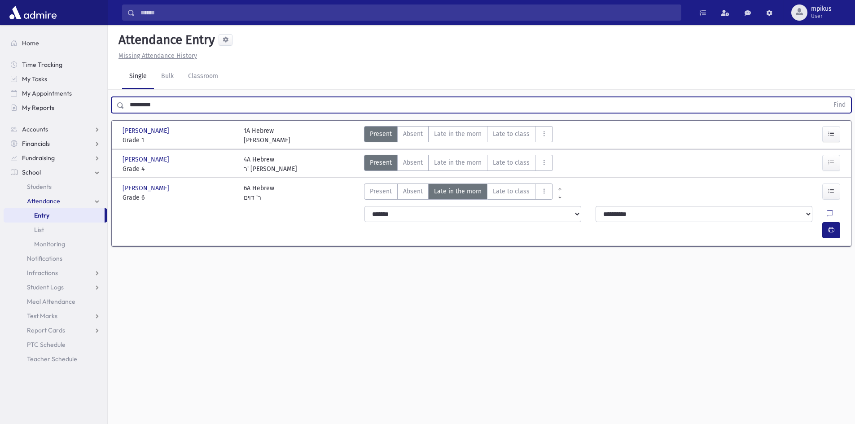
drag, startPoint x: 184, startPoint y: 105, endPoint x: 0, endPoint y: 94, distance: 184.8
click at [0, 94] on div "Search Results All Accounts" at bounding box center [427, 222] width 855 height 444
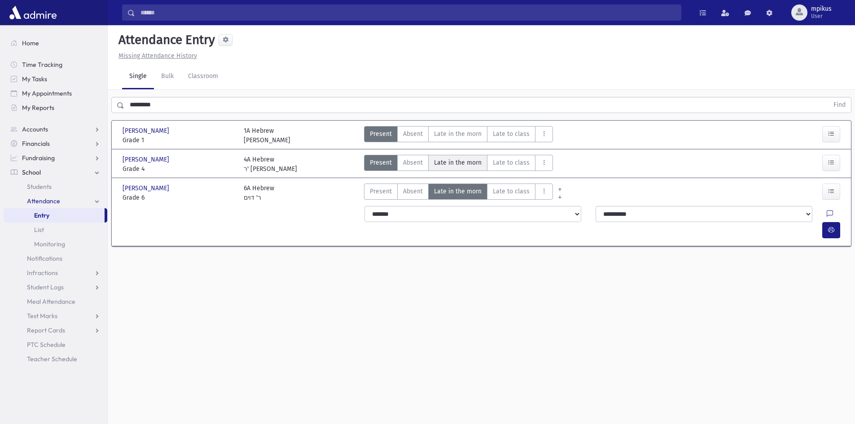
click at [468, 165] on span "Late in the morn" at bounding box center [458, 162] width 48 height 9
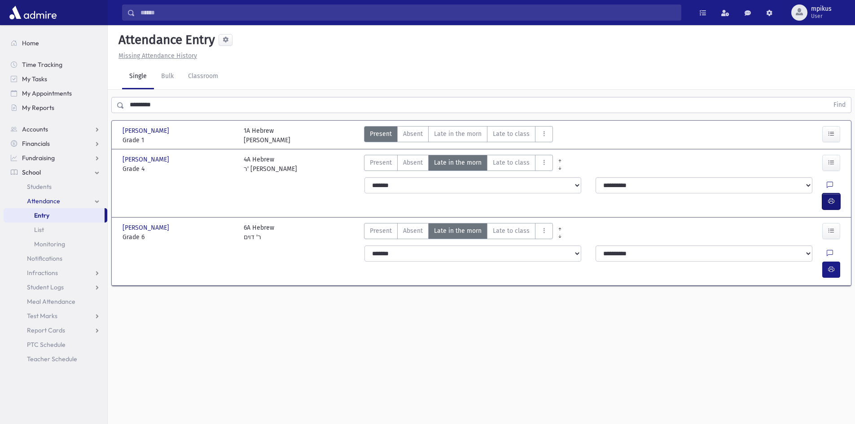
click at [831, 197] on icon "button" at bounding box center [831, 201] width 6 height 8
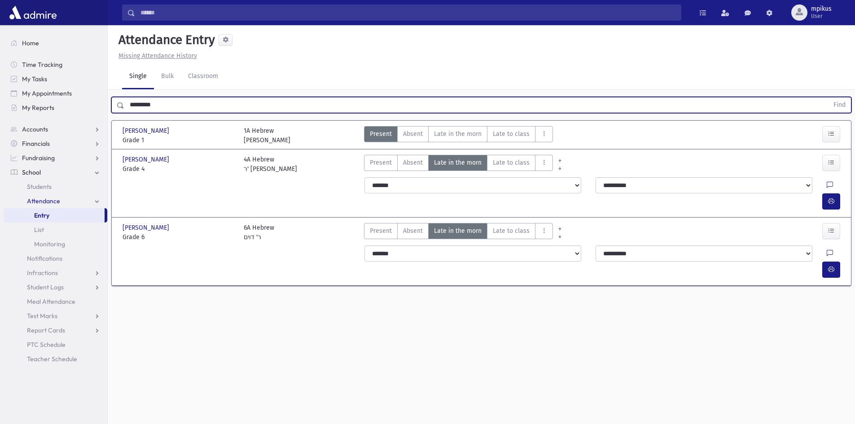
type input "*********"
click at [828, 97] on button "Find" at bounding box center [839, 104] width 23 height 15
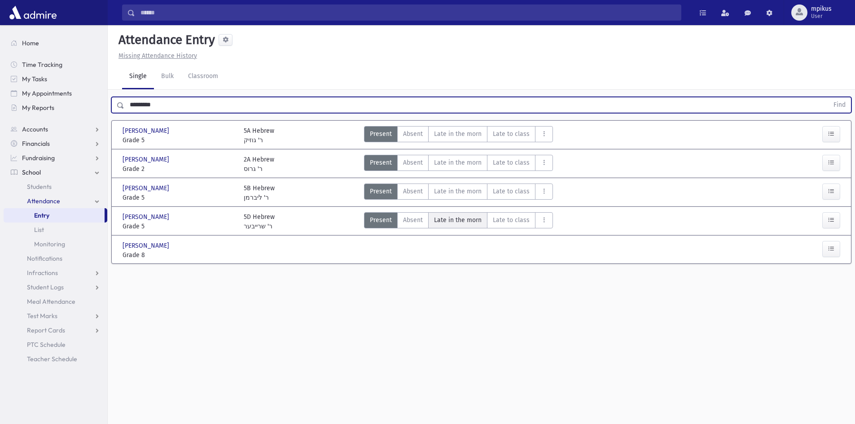
click at [459, 221] on span "Late in the morn" at bounding box center [458, 219] width 48 height 9
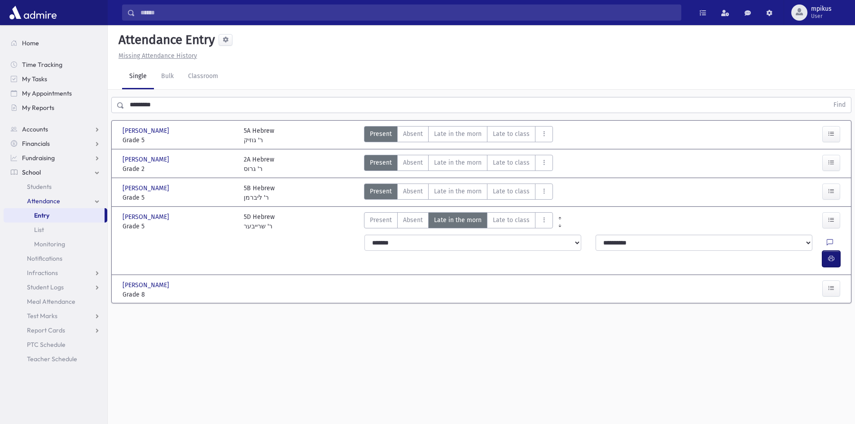
click at [834, 255] on icon "button" at bounding box center [831, 259] width 6 height 8
